Goal: Information Seeking & Learning: Learn about a topic

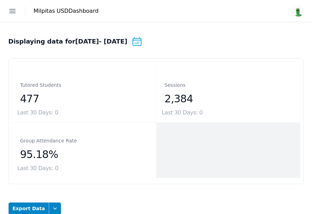
click at [14, 11] on icon "button" at bounding box center [13, 11] width 6 height 4
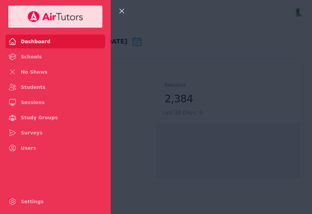
click at [123, 11] on icon "button" at bounding box center [122, 11] width 8 height 8
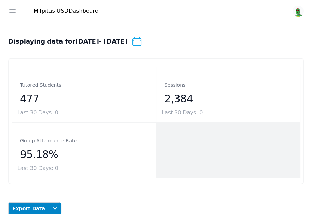
click at [143, 44] on icon at bounding box center [137, 41] width 11 height 11
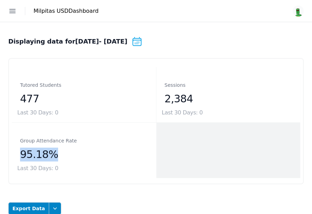
drag, startPoint x: 61, startPoint y: 153, endPoint x: 18, endPoint y: 151, distance: 42.6
click at [18, 151] on div "Group Attendance Rate 95.18% Last 30 Days: 0" at bounding box center [84, 150] width 144 height 55
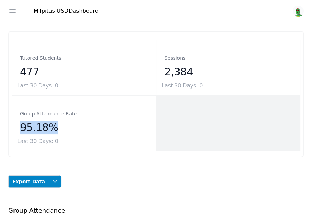
scroll to position [29, 0]
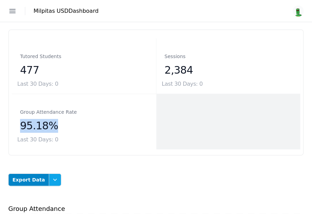
click at [52, 181] on icon "button" at bounding box center [55, 180] width 7 height 7
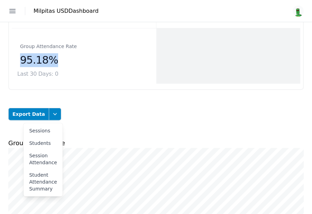
scroll to position [119, 0]
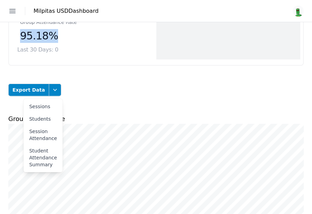
click at [15, 10] on icon "button" at bounding box center [12, 11] width 8 height 8
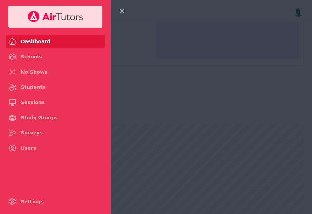
click at [185, 51] on div "Close sidebar Dashboard Schools No Shows Students Sessions Study Groups Surveys…" at bounding box center [156, 107] width 312 height 214
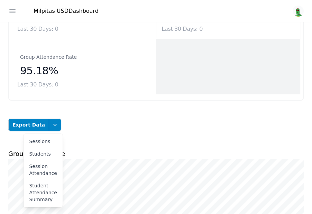
scroll to position [85, 0]
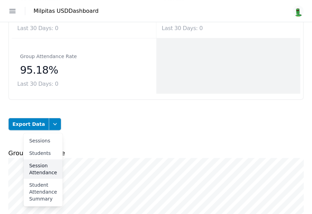
click at [45, 168] on button "Session Attendance" at bounding box center [43, 169] width 39 height 19
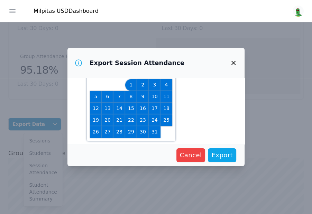
scroll to position [22, 0]
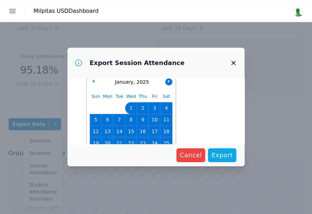
click at [170, 80] on button "button" at bounding box center [169, 82] width 7 height 7
click at [169, 82] on button "button" at bounding box center [169, 82] width 7 height 7
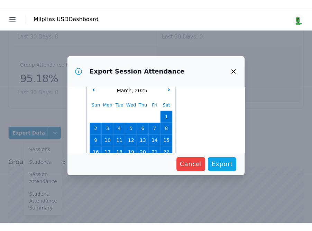
scroll to position [61, 0]
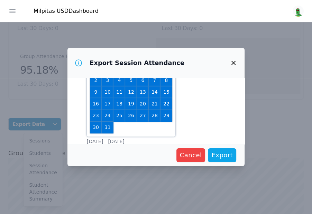
click at [97, 81] on span "2" at bounding box center [96, 81] width 10 height 10
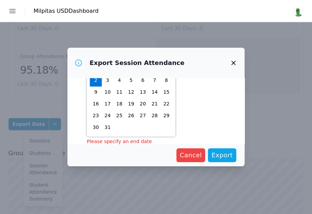
click at [154, 113] on span "28" at bounding box center [155, 116] width 10 height 10
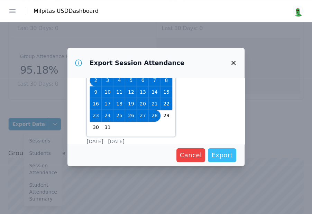
click at [215, 152] on span "Export" at bounding box center [222, 156] width 21 height 10
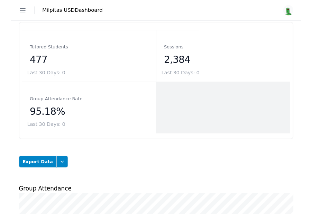
scroll to position [33, 0]
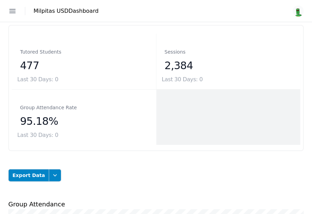
click at [15, 9] on icon "button" at bounding box center [12, 11] width 8 height 8
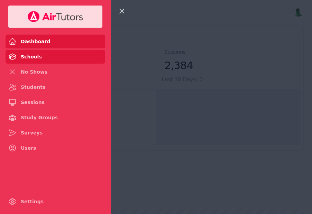
click at [59, 57] on link "Schools" at bounding box center [56, 57] width 100 height 14
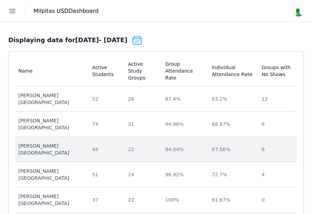
scroll to position [26, 0]
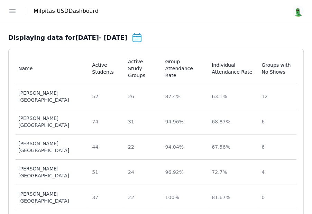
click at [15, 14] on icon "button" at bounding box center [12, 11] width 8 height 8
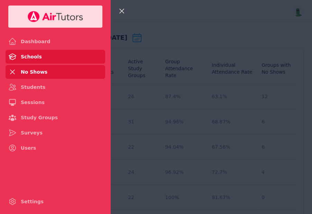
click at [43, 72] on link "No Shows" at bounding box center [56, 72] width 100 height 14
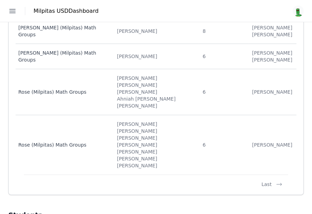
scroll to position [112, 0]
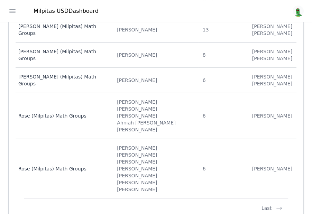
click at [18, 10] on button "Open sidebar" at bounding box center [12, 10] width 15 height 15
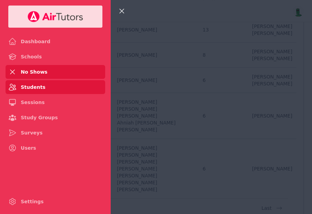
click at [43, 90] on link "Students" at bounding box center [56, 87] width 100 height 14
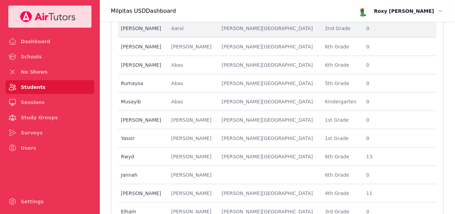
scroll to position [14, 0]
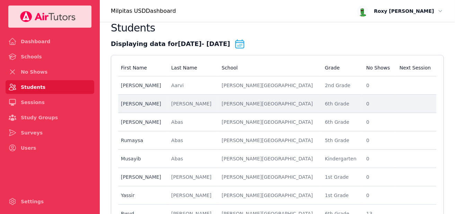
click at [159, 112] on td "First Name [PERSON_NAME]" at bounding box center [142, 104] width 49 height 18
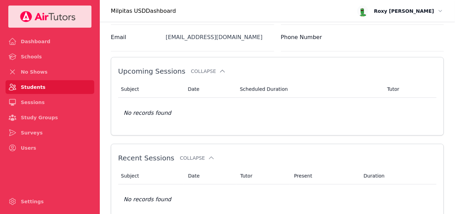
scroll to position [157, 0]
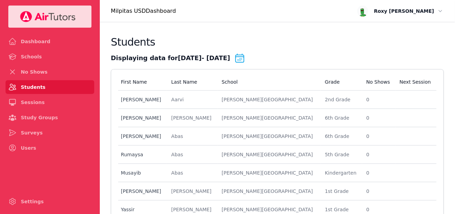
click at [245, 62] on icon at bounding box center [239, 58] width 11 height 11
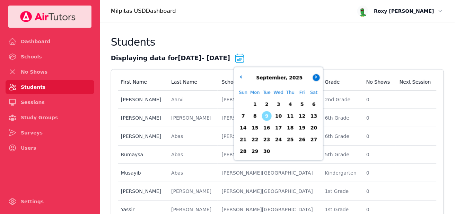
click at [312, 79] on button "button" at bounding box center [316, 77] width 7 height 7
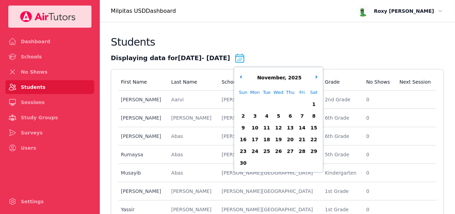
click at [312, 79] on div "[DATE]" at bounding box center [278, 78] width 86 height 8
click at [312, 79] on button "button" at bounding box center [316, 77] width 7 height 7
click at [243, 78] on icon "button" at bounding box center [241, 76] width 3 height 3
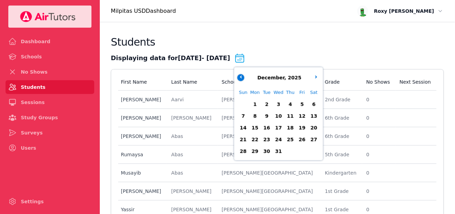
click at [243, 78] on icon "button" at bounding box center [241, 76] width 3 height 3
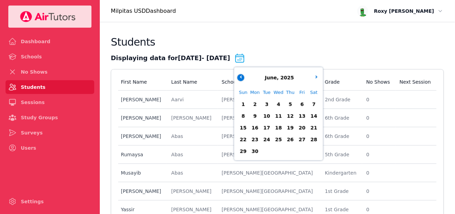
click at [243, 78] on icon "button" at bounding box center [241, 76] width 3 height 3
click at [244, 81] on button "button" at bounding box center [240, 77] width 7 height 7
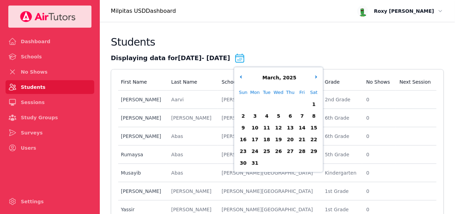
click at [260, 140] on span "17" at bounding box center [255, 140] width 10 height 10
click at [260, 165] on span "31" at bounding box center [255, 164] width 10 height 10
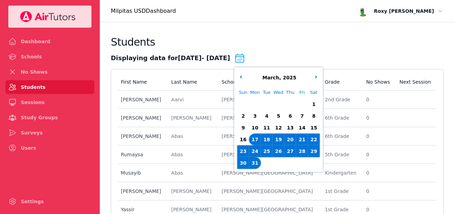
click at [305, 45] on div "Students" at bounding box center [277, 44] width 333 height 17
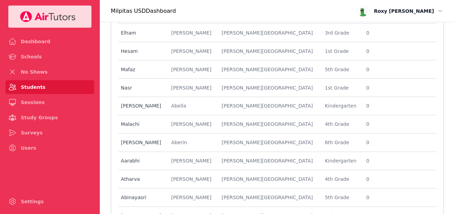
scroll to position [376, 0]
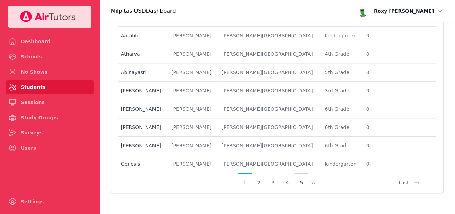
click at [296, 184] on button "5" at bounding box center [301, 179] width 14 height 13
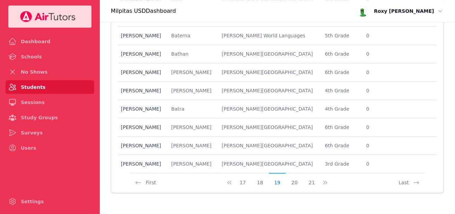
click at [310, 183] on button "21" at bounding box center [311, 179] width 17 height 13
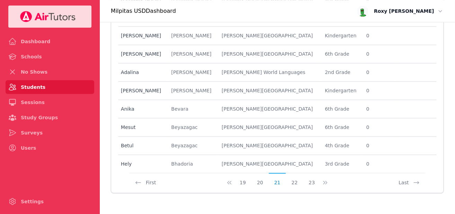
click at [310, 181] on button "23" at bounding box center [311, 179] width 17 height 13
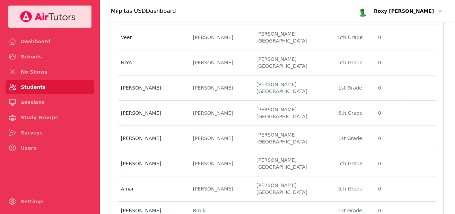
click at [312, 185] on div "First Name Last Name School Grade No Shows Next Session First Name [PERSON_NAME…" at bounding box center [277, 30] width 333 height 674
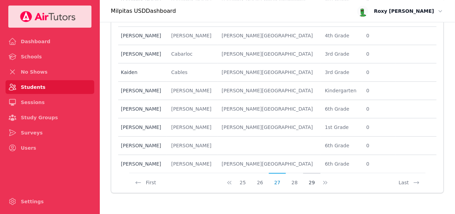
click at [308, 183] on button "29" at bounding box center [311, 179] width 17 height 13
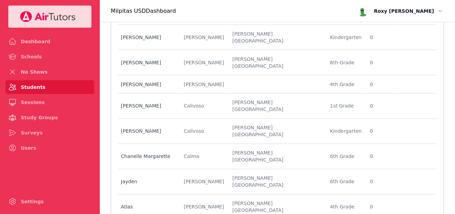
scroll to position [0, 0]
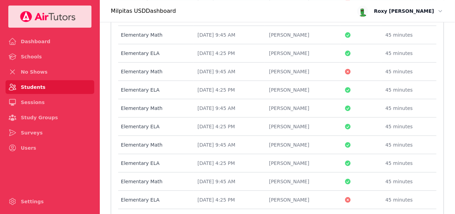
scroll to position [450, 0]
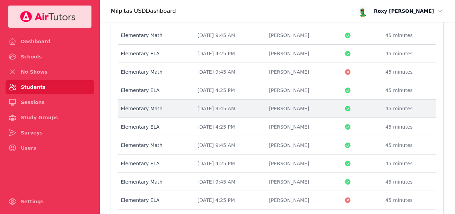
click at [243, 106] on div "[DATE] 9:45 AM" at bounding box center [228, 108] width 63 height 7
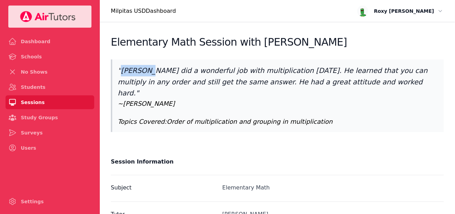
drag, startPoint x: 120, startPoint y: 67, endPoint x: 148, endPoint y: 73, distance: 28.3
click at [148, 73] on p "" [PERSON_NAME] did a wonderful job with multiplication [DATE]. He learned that…" at bounding box center [278, 82] width 320 height 34
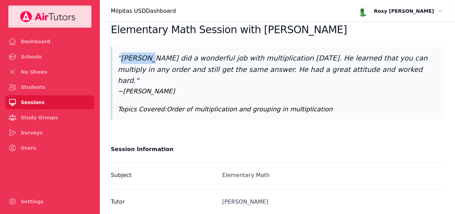
scroll to position [14, 0]
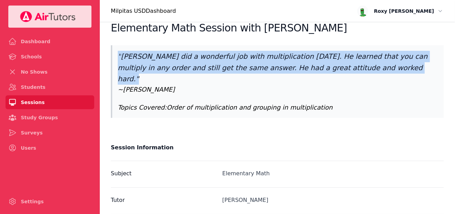
drag, startPoint x: 353, startPoint y: 65, endPoint x: 115, endPoint y: 53, distance: 238.6
click at [115, 53] on blockquote "" [PERSON_NAME] did a wonderful job with multiplication [DATE]. He learned that…" at bounding box center [277, 81] width 333 height 73
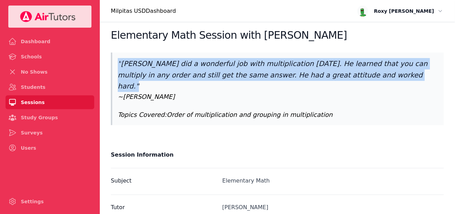
click at [140, 47] on form "Elementary Math Session with [PERSON_NAME] " [PERSON_NAME] did a wonderful job …" at bounding box center [277, 179] width 333 height 300
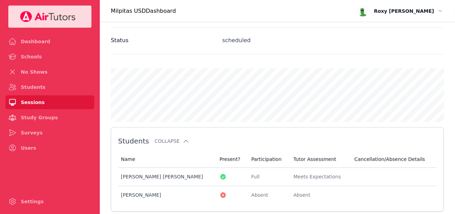
scroll to position [289, 0]
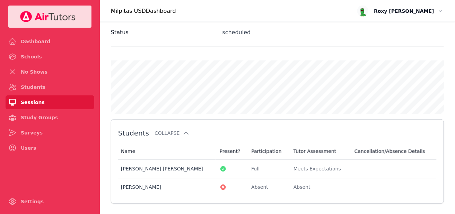
click at [43, 101] on link "Sessions" at bounding box center [50, 103] width 89 height 14
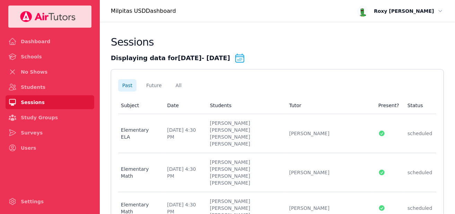
click at [245, 59] on icon at bounding box center [239, 58] width 11 height 11
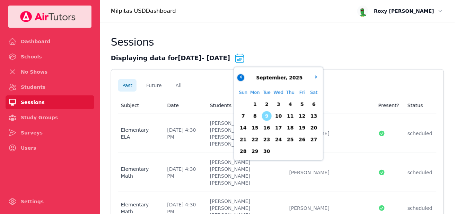
click at [243, 77] on icon "button" at bounding box center [241, 76] width 3 height 3
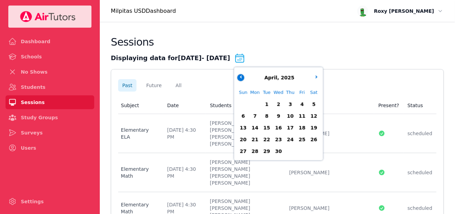
click at [243, 77] on icon "button" at bounding box center [241, 76] width 3 height 3
click at [272, 152] on span "25" at bounding box center [267, 152] width 10 height 10
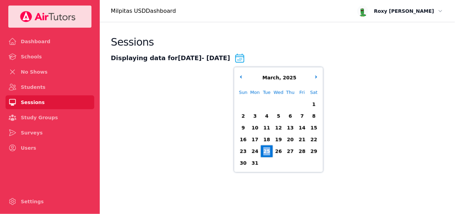
click at [272, 152] on span "25" at bounding box center [267, 152] width 10 height 10
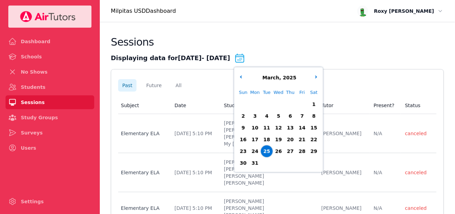
click at [312, 43] on div "Sessions" at bounding box center [277, 44] width 333 height 17
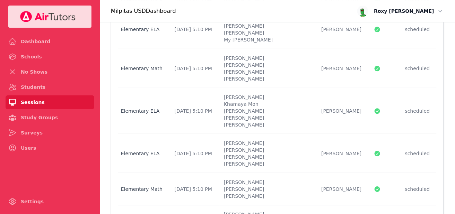
scroll to position [451, 0]
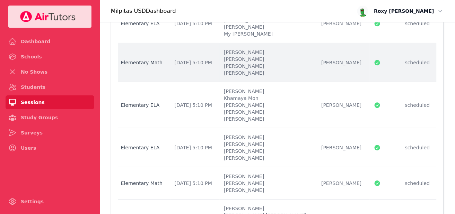
click at [189, 73] on td "Date [DATE] 5:10 PM" at bounding box center [194, 62] width 49 height 39
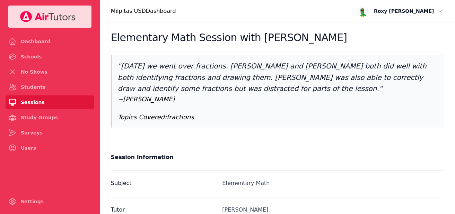
scroll to position [2, 0]
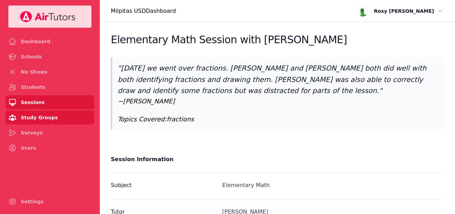
click at [41, 117] on link "Study Groups" at bounding box center [50, 118] width 89 height 14
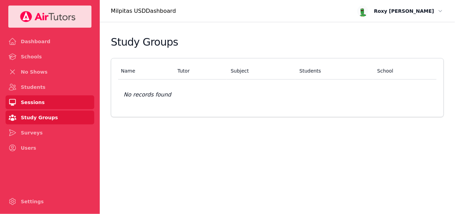
click at [40, 101] on link "Sessions" at bounding box center [50, 103] width 89 height 14
